Goal: Transaction & Acquisition: Purchase product/service

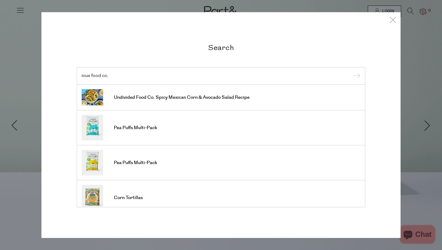
type input "ious food co."
click at [351, 71] on input "submit" at bounding box center [355, 75] width 9 height 9
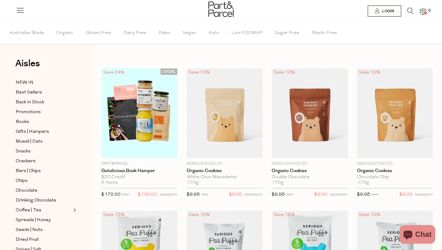
click at [410, 11] on icon at bounding box center [410, 11] width 6 height 7
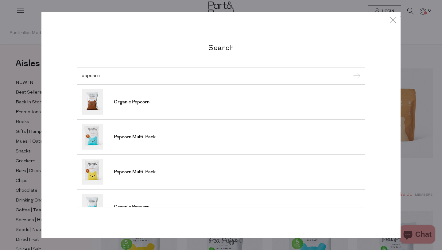
type input "popcorn"
click at [351, 71] on input "submit" at bounding box center [355, 75] width 9 height 9
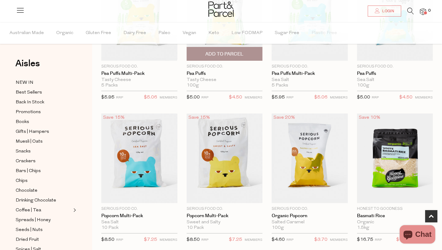
scroll to position [98, 0]
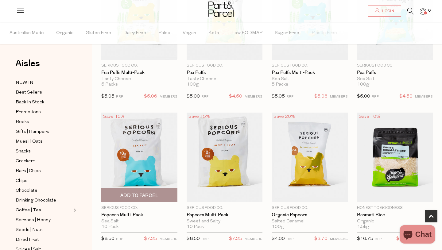
click at [152, 170] on img at bounding box center [139, 158] width 76 height 90
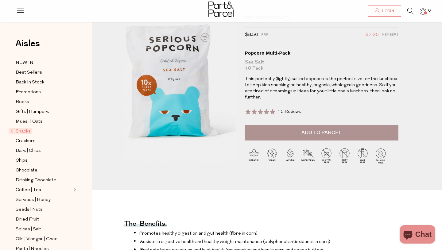
scroll to position [12, 0]
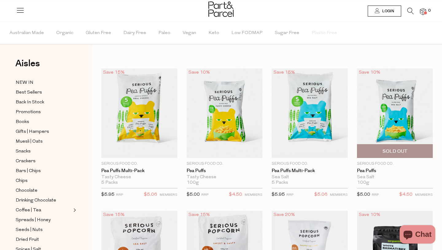
click at [398, 97] on img at bounding box center [395, 113] width 76 height 90
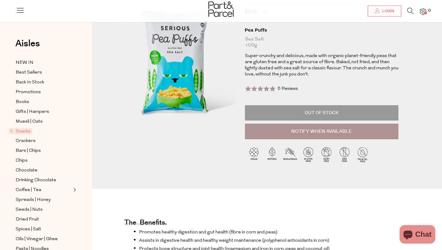
scroll to position [49, 0]
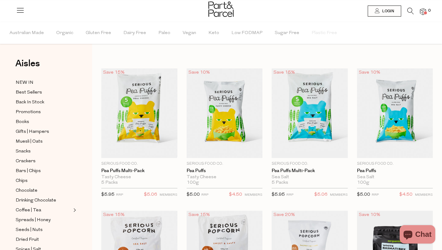
click at [399, 38] on ul "Australian Made Organic Gluten Free Dairy Free Paleo Vegan Keto Low FODMAP Suga…" at bounding box center [220, 33] width 441 height 22
click at [411, 11] on icon at bounding box center [410, 11] width 6 height 7
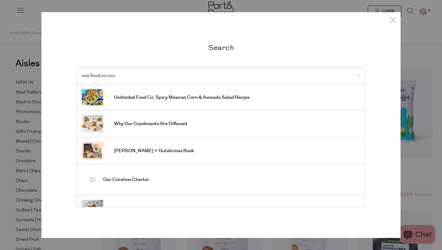
click at [81, 75] on div "ous food co coo" at bounding box center [221, 76] width 288 height 18
click at [82, 76] on input "ous food co coo" at bounding box center [221, 75] width 279 height 5
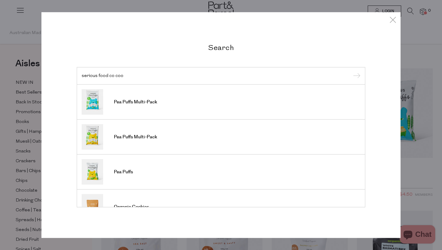
click at [135, 76] on input "serious food co coo" at bounding box center [221, 75] width 279 height 5
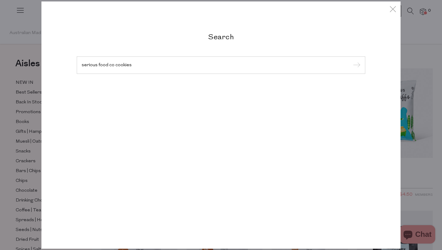
type input "serious food co cookies"
click at [351, 61] on input "submit" at bounding box center [355, 65] width 9 height 9
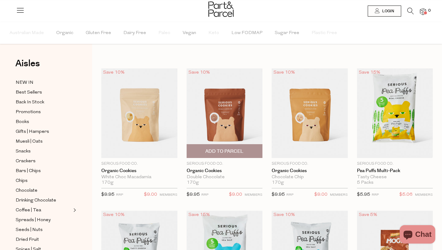
click at [210, 118] on img at bounding box center [225, 113] width 76 height 90
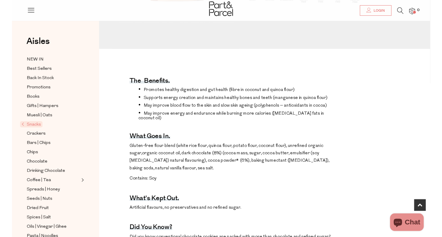
scroll to position [172, 0]
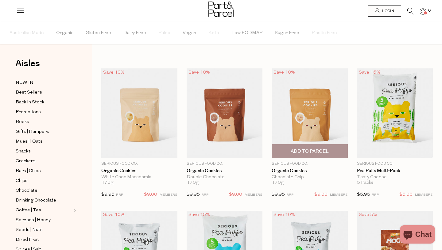
click at [297, 125] on img at bounding box center [310, 113] width 76 height 90
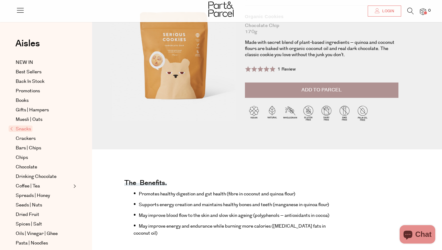
scroll to position [61, 0]
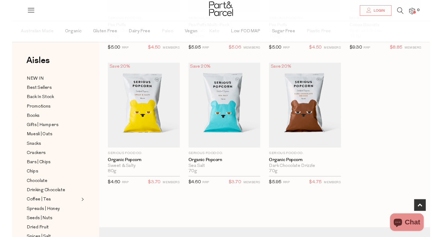
scroll to position [307, 0]
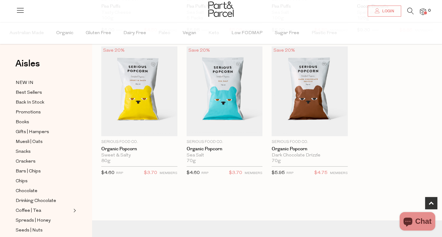
click at [408, 10] on icon at bounding box center [410, 11] width 6 height 7
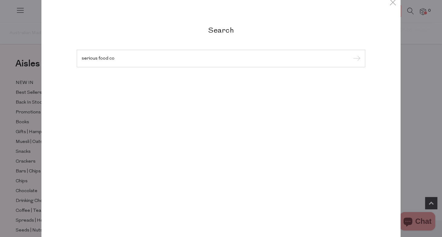
type input "serious food co"
click at [351, 54] on input "submit" at bounding box center [355, 58] width 9 height 9
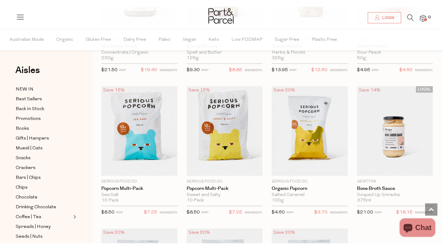
scroll to position [417, 0]
